Goal: Task Accomplishment & Management: Manage account settings

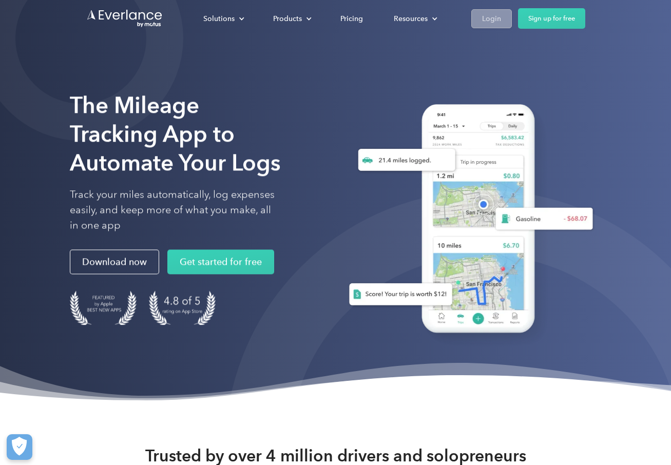
click at [499, 20] on div "Login" at bounding box center [491, 18] width 19 height 13
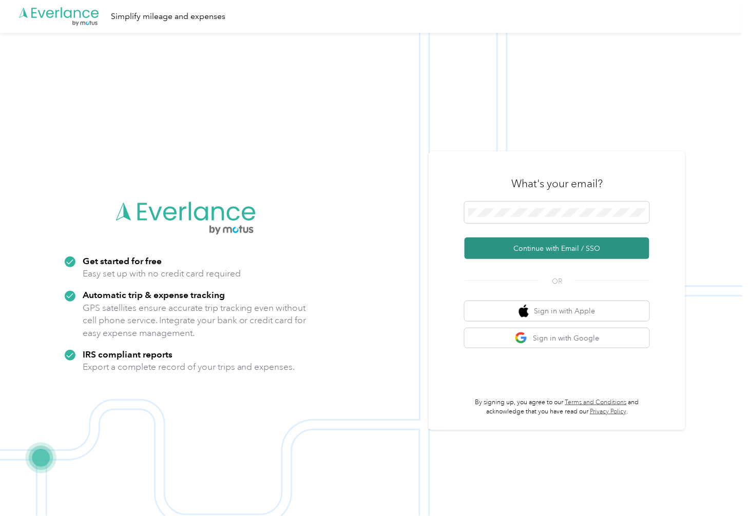
click at [580, 250] on button "Continue with Email / SSO" at bounding box center [557, 249] width 185 height 22
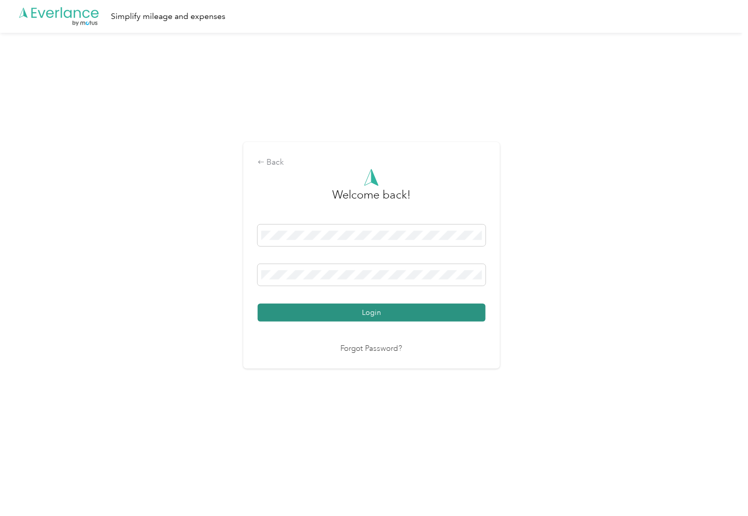
click at [372, 312] on button "Login" at bounding box center [372, 313] width 228 height 18
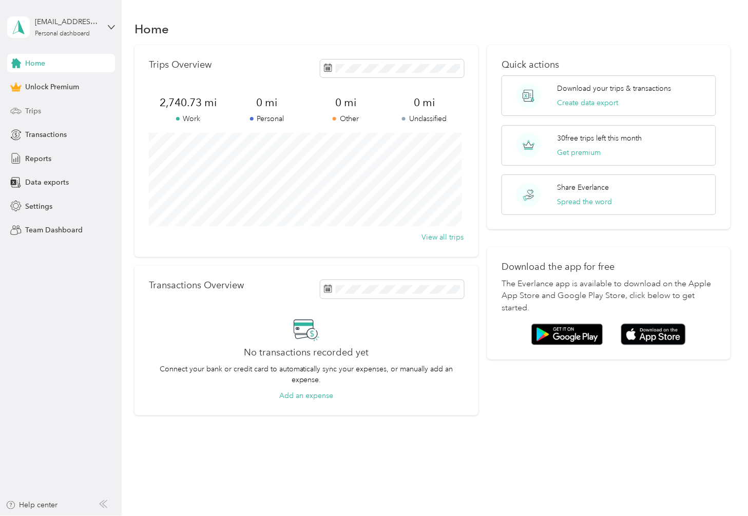
click at [34, 106] on span "Trips" at bounding box center [33, 111] width 16 height 11
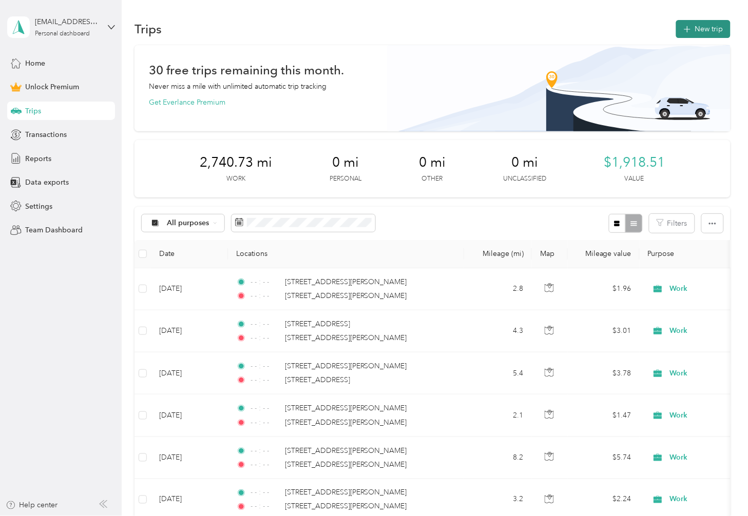
click at [706, 26] on button "New trip" at bounding box center [703, 29] width 54 height 18
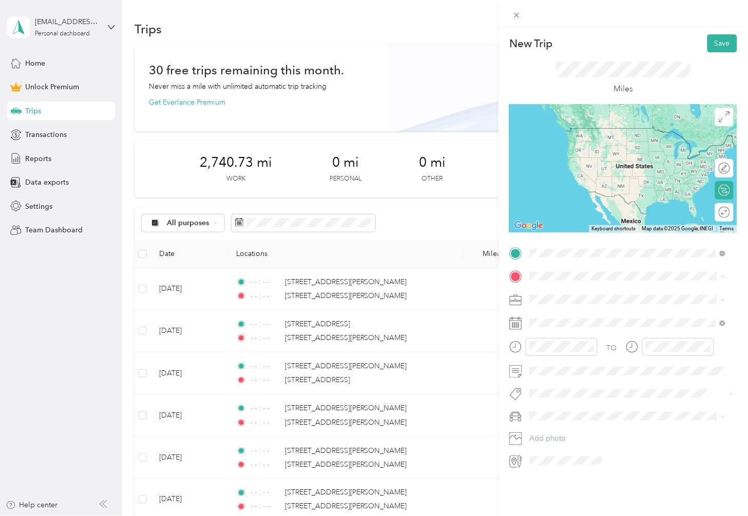
click at [590, 292] on span "[STREET_ADDRESS][PERSON_NAME][US_STATE]" at bounding box center [629, 290] width 160 height 9
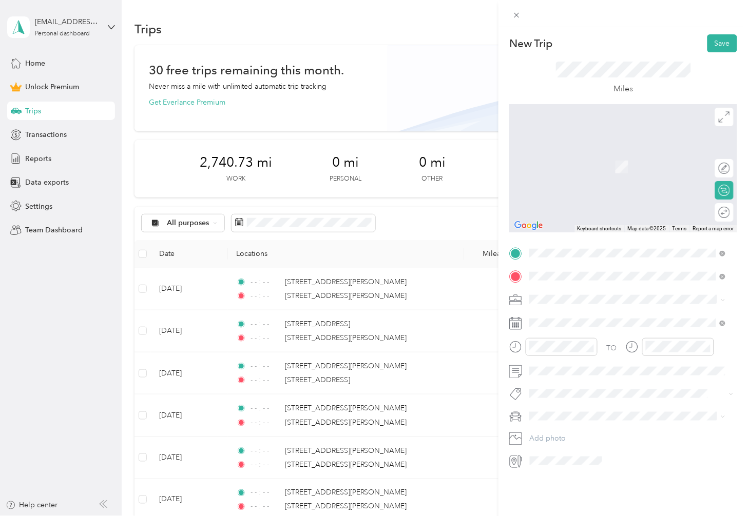
click at [582, 321] on div "[STREET_ADDRESS][US_STATE]" at bounding box center [627, 314] width 188 height 14
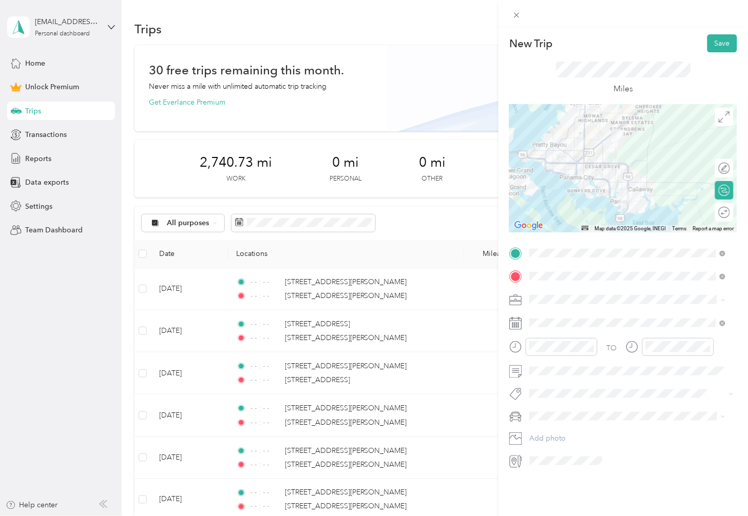
click at [543, 314] on span "Work" at bounding box center [541, 318] width 17 height 9
click at [592, 348] on icon "close-circle" at bounding box center [590, 346] width 7 height 7
click at [707, 347] on icon "close-circle" at bounding box center [706, 346] width 7 height 7
click at [714, 212] on div at bounding box center [719, 212] width 22 height 11
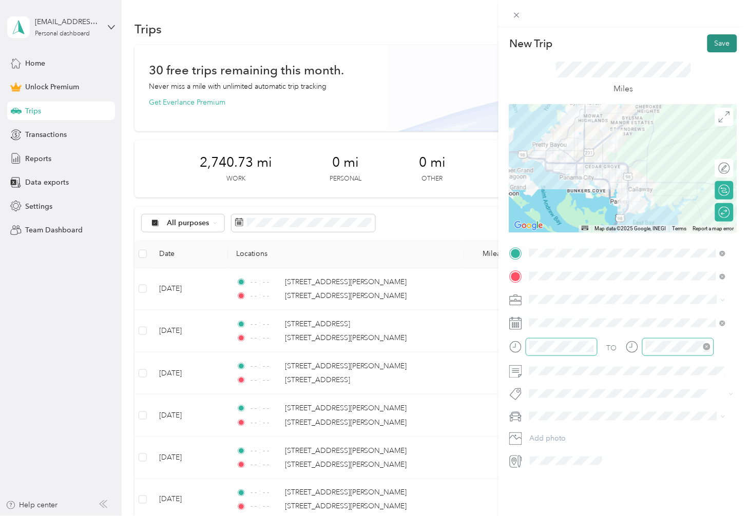
click at [718, 43] on button "Save" at bounding box center [722, 43] width 30 height 18
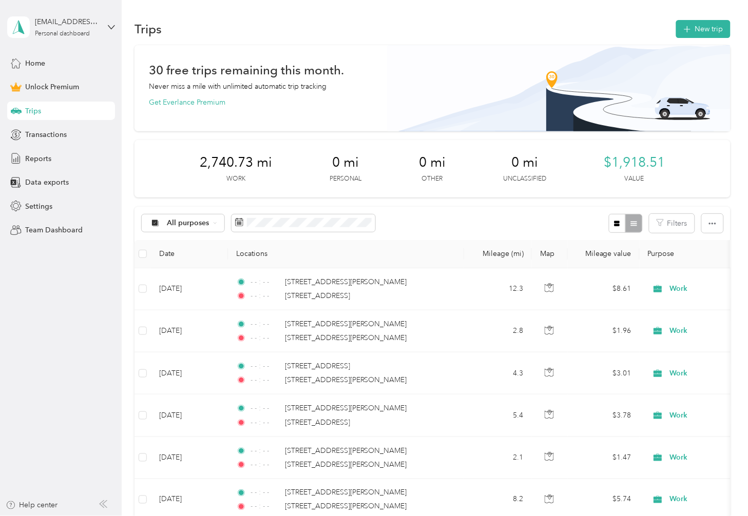
drag, startPoint x: 106, startPoint y: 324, endPoint x: 99, endPoint y: 320, distance: 8.5
click at [104, 324] on aside "[EMAIL_ADDRESS][DOMAIN_NAME] Personal dashboard Home Unlock Premium Trips Trans…" at bounding box center [61, 258] width 122 height 516
